Goal: Navigation & Orientation: Find specific page/section

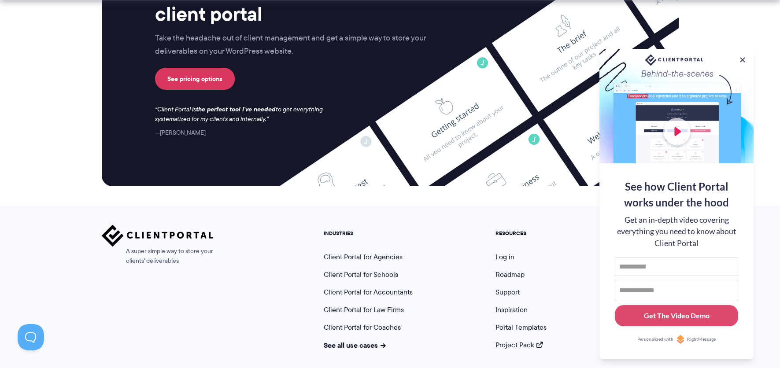
scroll to position [3680, 0]
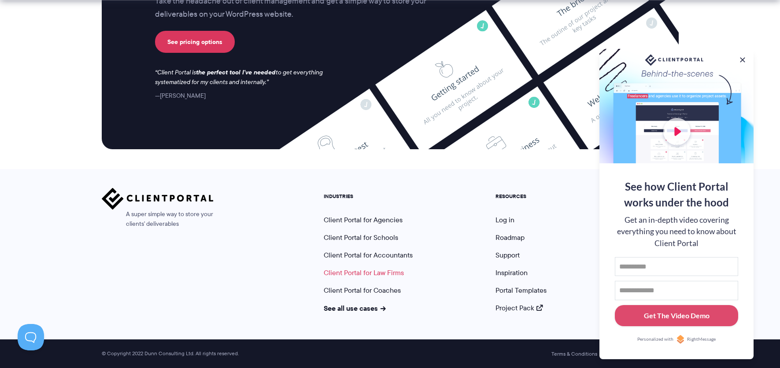
click at [369, 272] on link "Client Portal for Law Firms" at bounding box center [364, 273] width 80 height 10
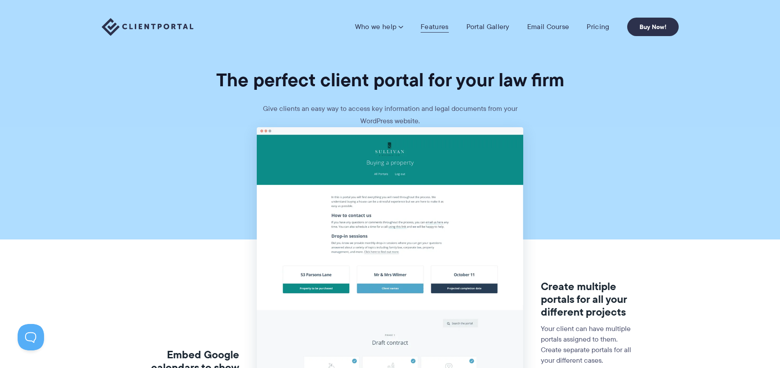
click at [430, 26] on link "Features" at bounding box center [435, 26] width 28 height 9
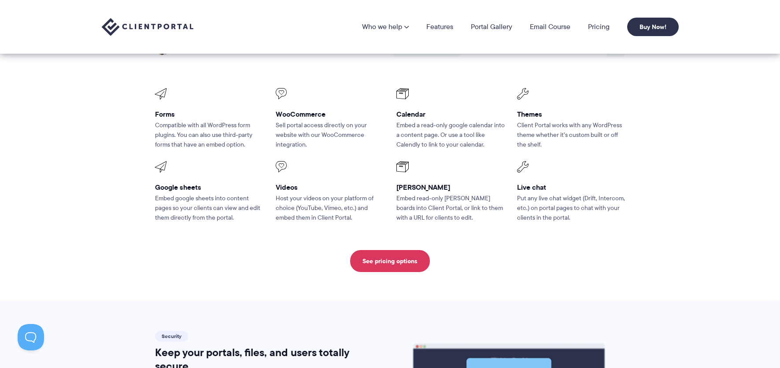
scroll to position [1166, 0]
